Goal: Information Seeking & Learning: Learn about a topic

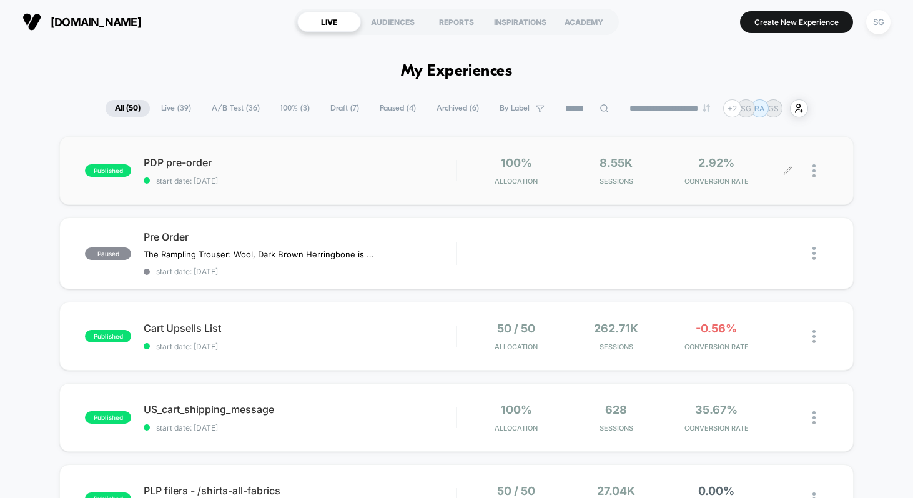
click at [810, 168] on div at bounding box center [809, 170] width 40 height 29
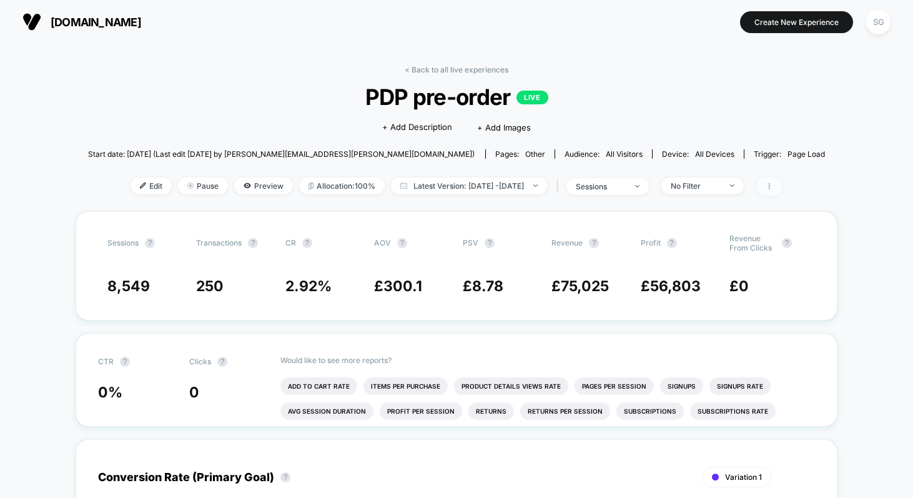
click at [770, 186] on icon at bounding box center [769, 186] width 1 height 6
